Goal: Book appointment/travel/reservation

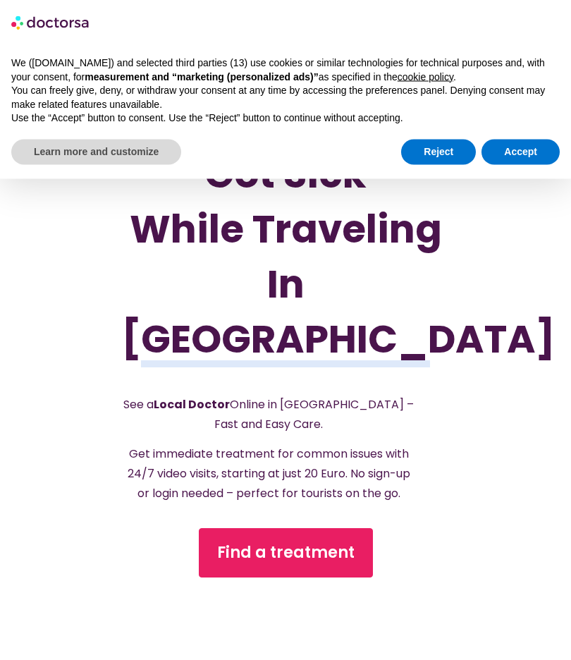
scroll to position [87, 0]
click at [522, 144] on button "Accept" at bounding box center [520, 152] width 78 height 25
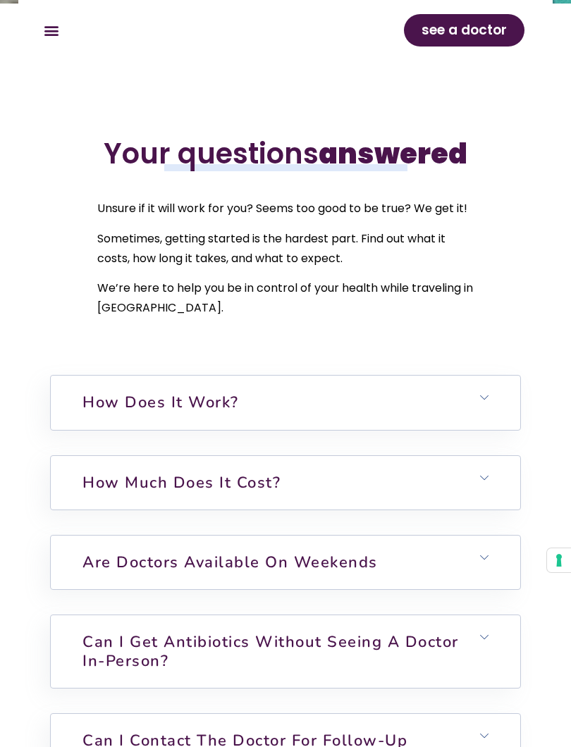
scroll to position [4519, 0]
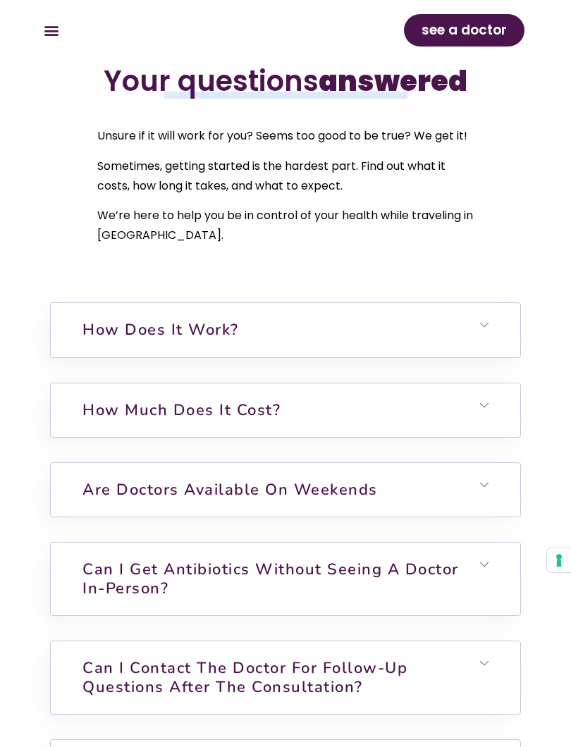
click at [133, 303] on h6 "How does it work?" at bounding box center [285, 330] width 469 height 54
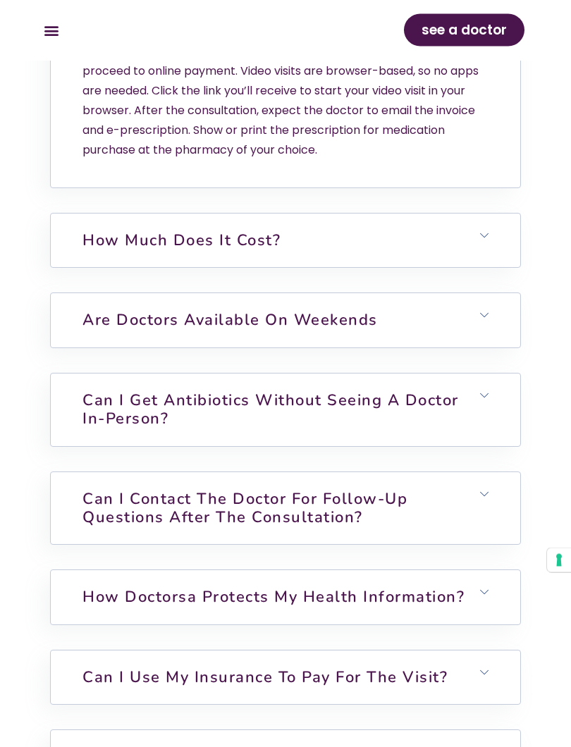
scroll to position [4854, 0]
click at [117, 230] on link "How much does it cost?" at bounding box center [181, 240] width 198 height 21
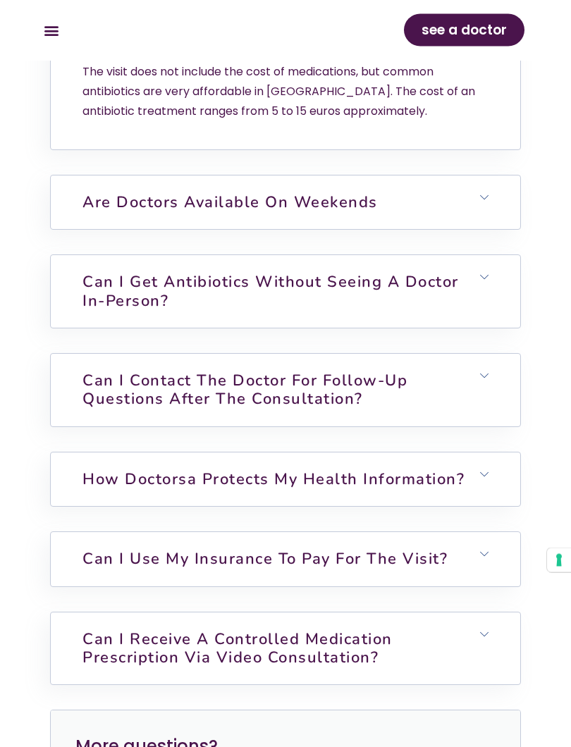
scroll to position [5178, 0]
click at [113, 272] on link "Can I get antibiotics without seeing a doctor in-person?" at bounding box center [270, 290] width 376 height 39
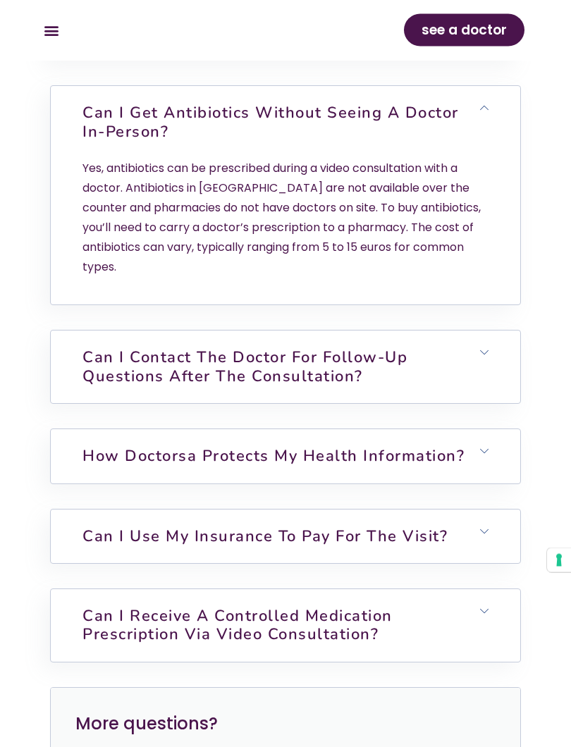
scroll to position [5347, 0]
click at [106, 347] on link "Can I contact the doctor for follow-up questions after the consultation?" at bounding box center [244, 366] width 325 height 39
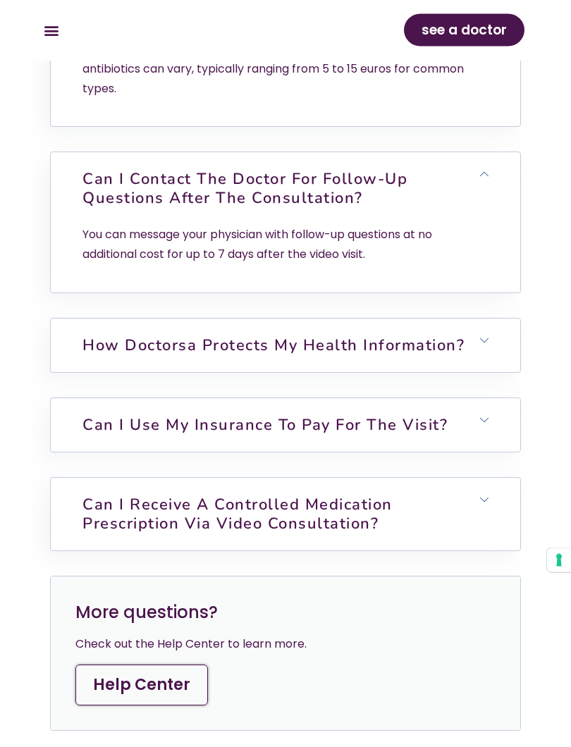
scroll to position [5526, 0]
click at [109, 414] on link "Can I use my insurance to pay for the visit?" at bounding box center [264, 424] width 365 height 21
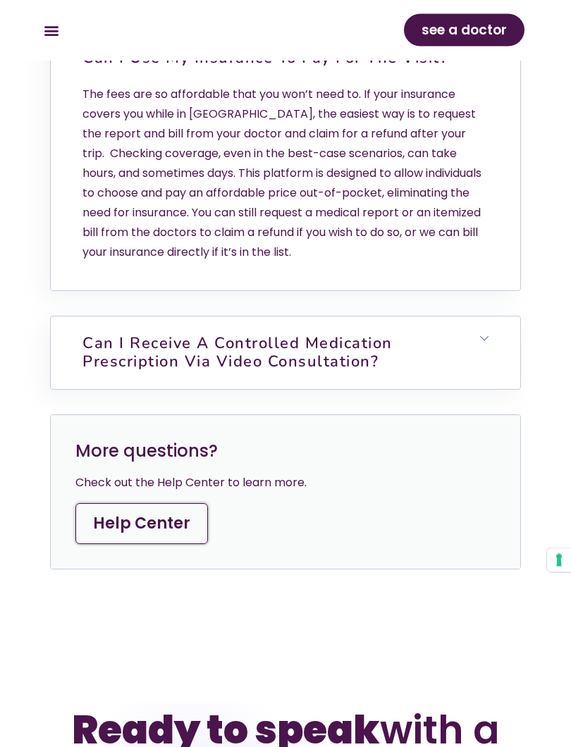
scroll to position [5893, 0]
click at [107, 333] on link "Can I Receive a Controlled Medication Prescription via Video Consultation?" at bounding box center [237, 352] width 310 height 39
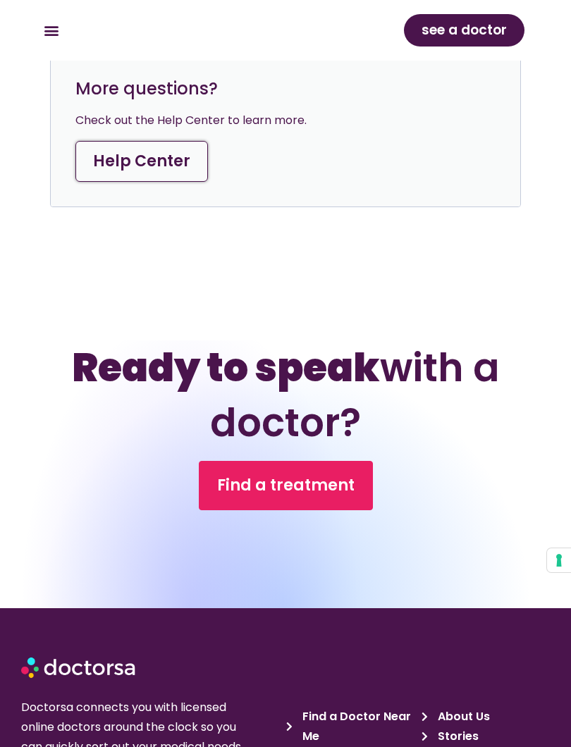
scroll to position [6526, 0]
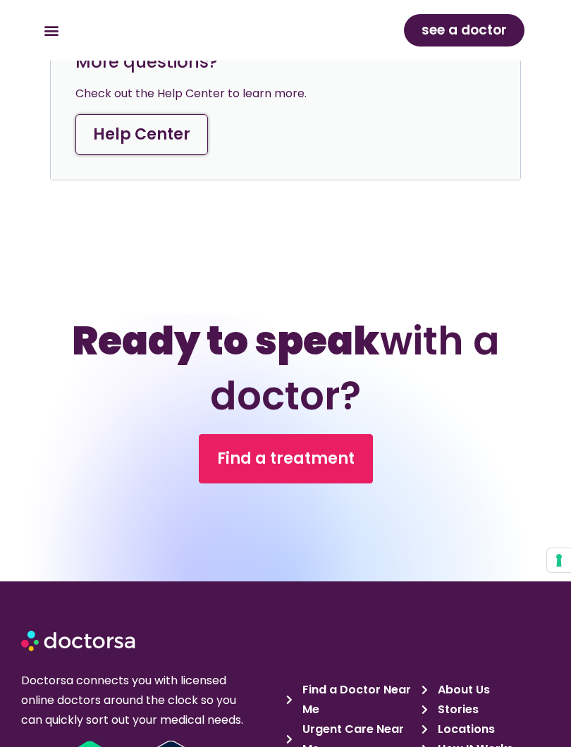
click at [250, 448] on span "Find a treatment" at bounding box center [285, 459] width 137 height 23
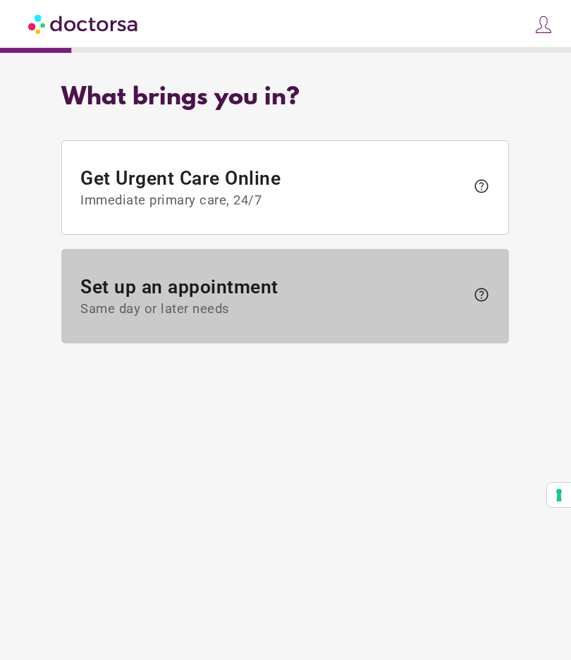
click at [128, 294] on span "Set up an appointment Same day or later needs" at bounding box center [274, 296] width 386 height 41
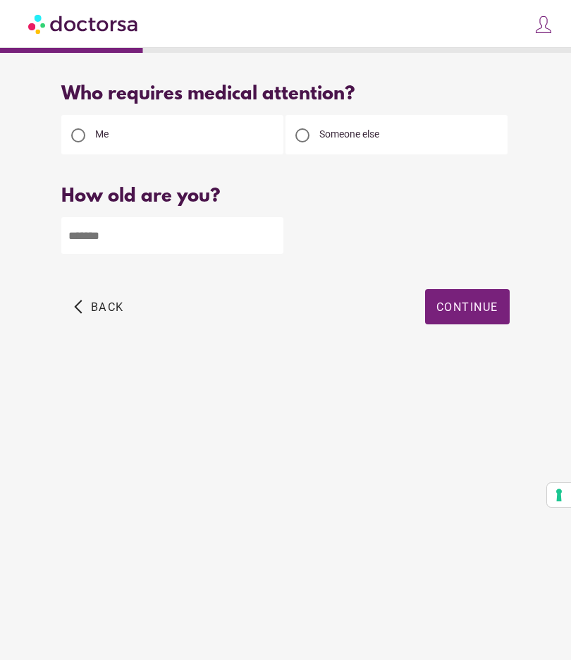
click at [102, 254] on input "number" at bounding box center [172, 235] width 222 height 37
type input "**"
click at [457, 312] on span "Continue" at bounding box center [467, 306] width 62 height 13
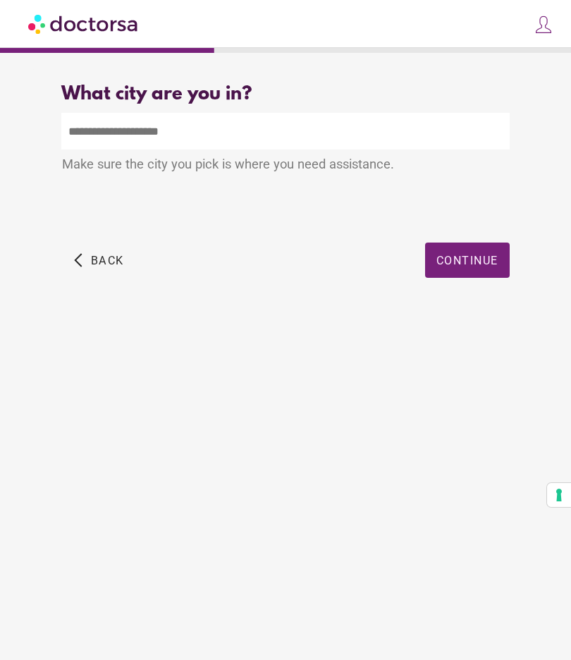
click at [119, 138] on input "text" at bounding box center [285, 131] width 448 height 37
type input "*"
